Goal: Communication & Community: Answer question/provide support

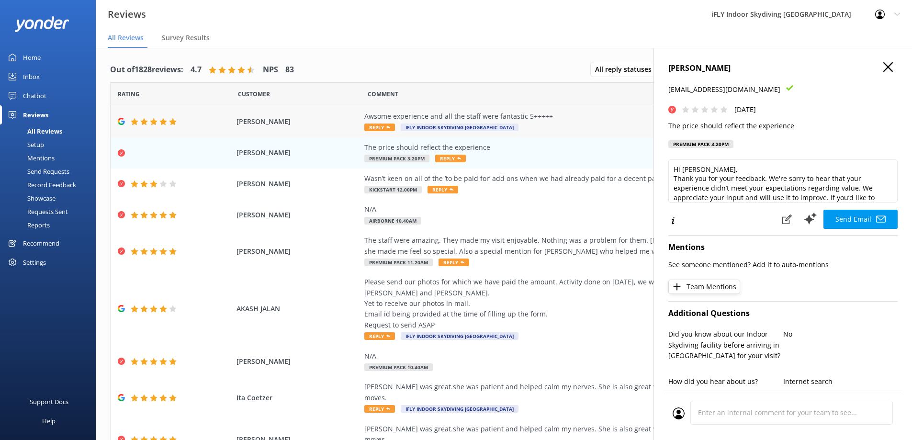
click at [178, 128] on div "Greg Morgan Awsome experience and all the staff were fantastic 5+++++ Reply iFL…" at bounding box center [504, 121] width 787 height 31
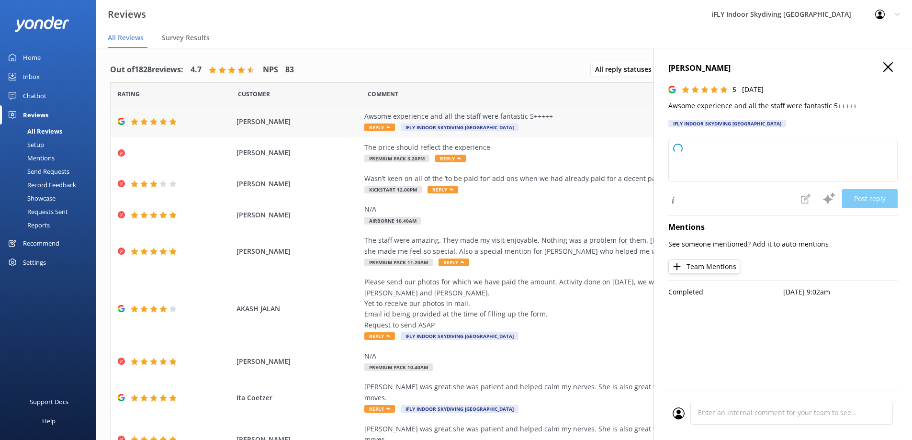
type textarea "Thank you so much for your wonderful feedback! We're thrilled you had an awesom…"
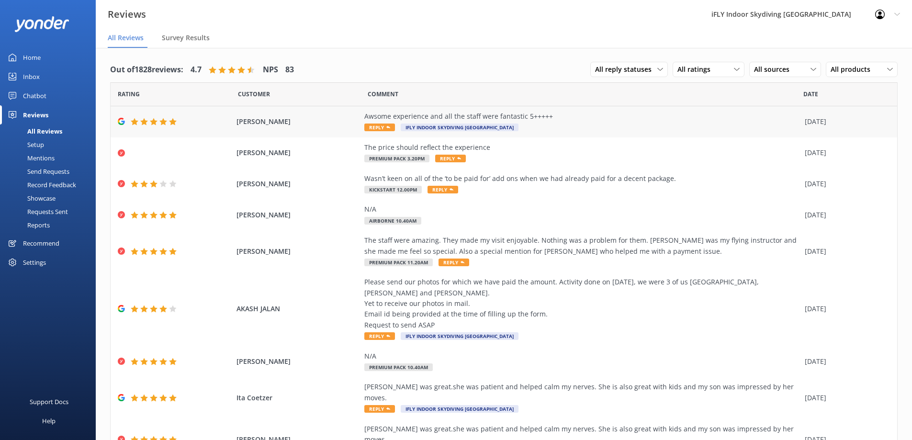
click at [261, 119] on span "[PERSON_NAME]" at bounding box center [299, 121] width 124 height 11
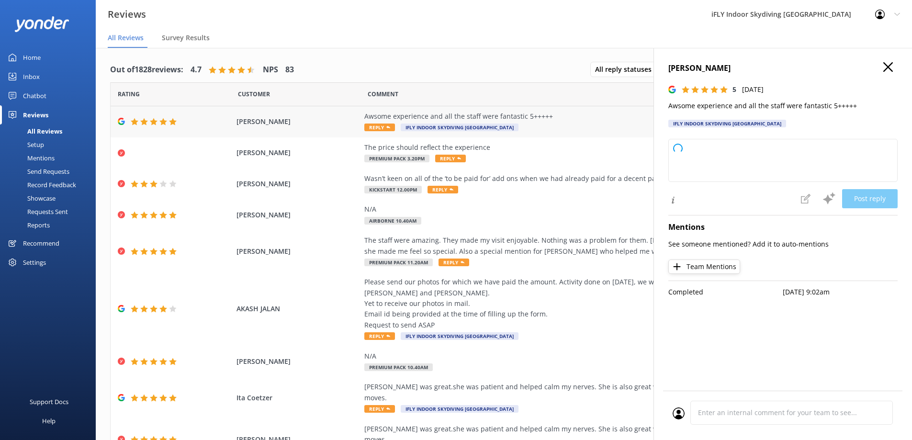
type textarea "Thank you so much for your wonderful feedback! We're thrilled you had an awesom…"
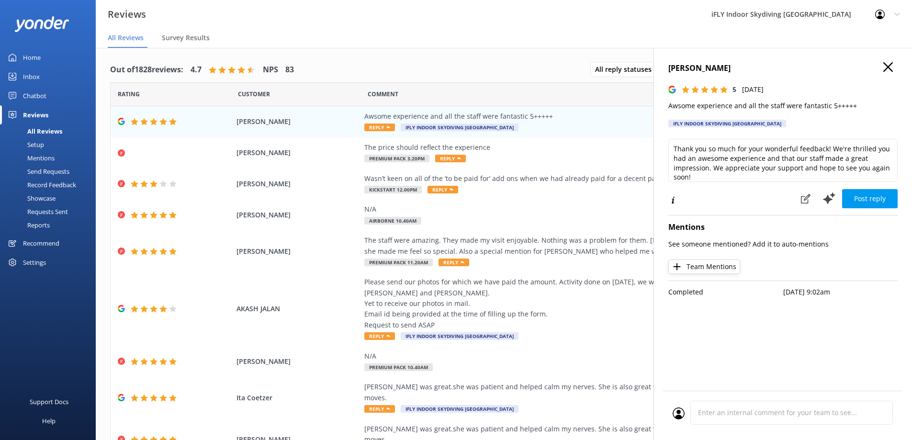
click at [895, 70] on h4 "[PERSON_NAME]" at bounding box center [782, 68] width 229 height 12
click at [888, 68] on use "button" at bounding box center [888, 67] width 10 height 10
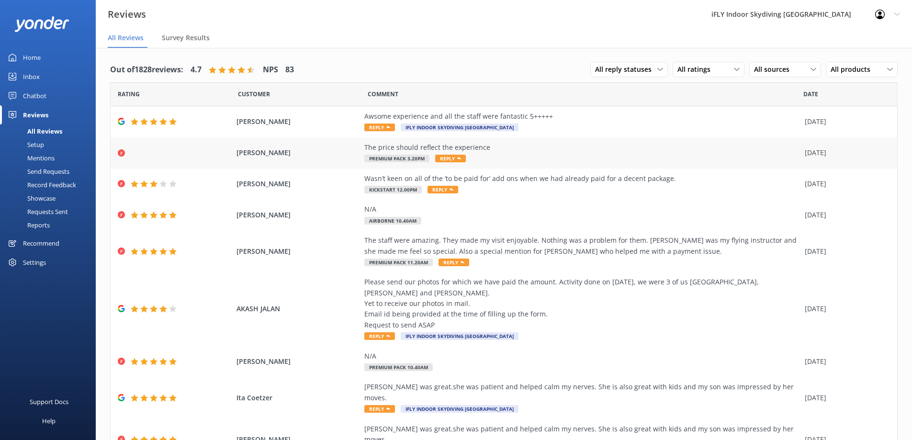
click at [282, 154] on span "[PERSON_NAME]" at bounding box center [299, 152] width 124 height 11
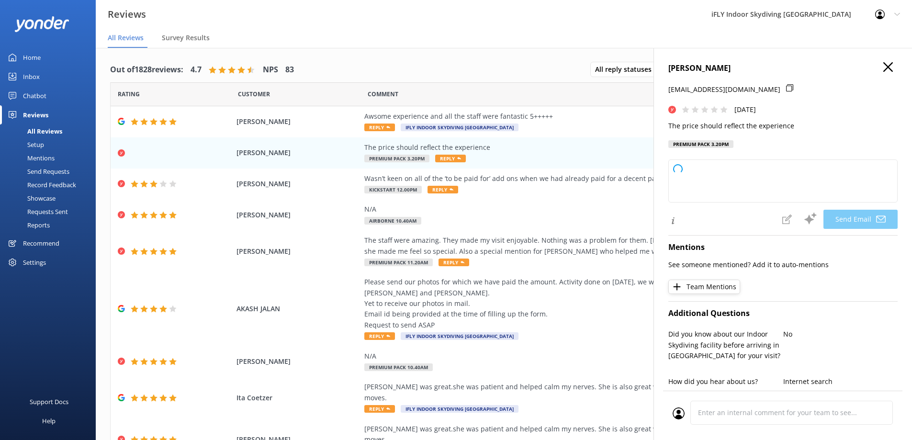
type textarea "Hi [PERSON_NAME], thank you for your feedback. We’re sorry to hear that your ex…"
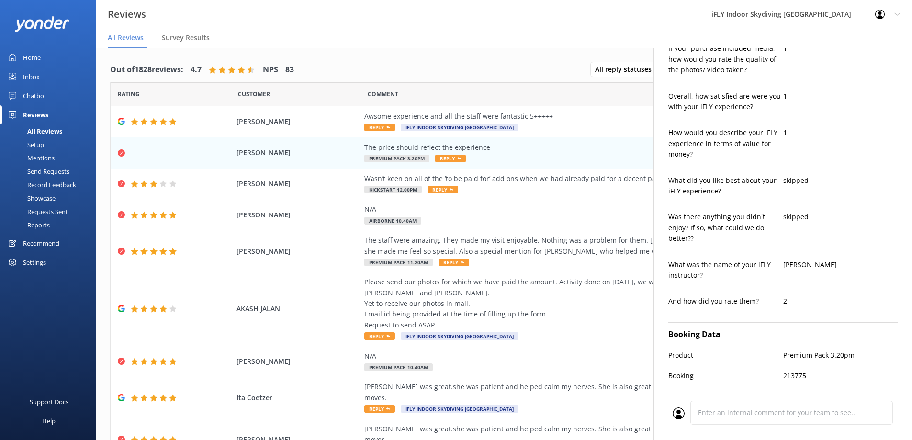
scroll to position [396, 0]
